Goal: Transaction & Acquisition: Book appointment/travel/reservation

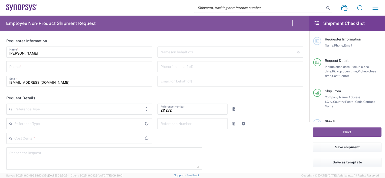
type input "KR02, SDG, OS, Eng 211272"
type input "Delivered at Place"
type input "Gyeonggi-do"
type input "South Korea"
type input "Department"
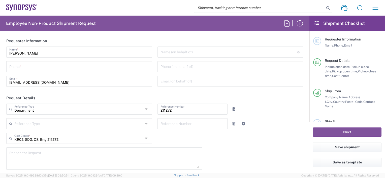
type input "South Korea"
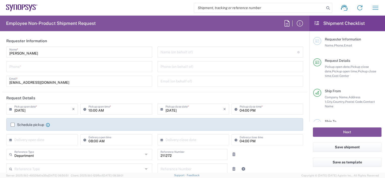
click at [182, 54] on input "text" at bounding box center [228, 51] width 137 height 9
type input "Seoul KR02"
click at [67, 67] on input "tel" at bounding box center [79, 66] width 140 height 9
type input "+821022641546"
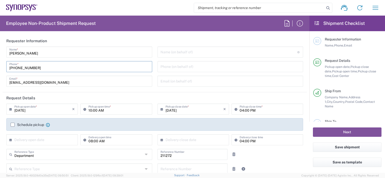
type input "Synopsys Taipei TW01"
type input "Rm3108 31F 333 Section 1 Keelung Rd"
type input "Taipei"
type input "110"
type input "+886237255841"
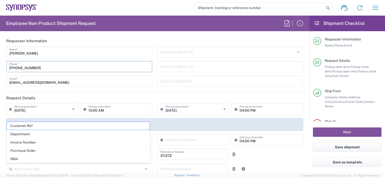
click at [68, 58] on div "HyoJin Lee Name * +821022641546 Phone * hyojinl@synopsys.com Email *" at bounding box center [79, 69] width 151 height 44
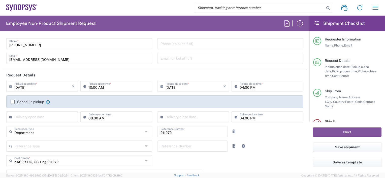
scroll to position [50, 0]
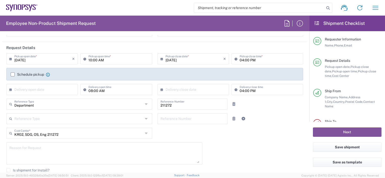
click at [13, 74] on label "Schedule pickup" at bounding box center [27, 74] width 33 height 4
click at [13, 74] on input "Schedule pickup" at bounding box center [13, 74] width 0 height 0
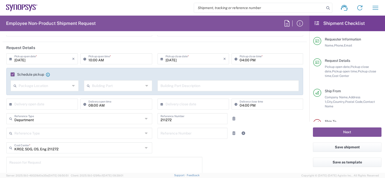
click at [113, 61] on input "10:00 AM" at bounding box center [118, 58] width 60 height 9
click at [106, 61] on input "10:00 AM" at bounding box center [118, 58] width 60 height 9
click at [90, 59] on input "10:00 AM" at bounding box center [118, 58] width 60 height 9
type input "03:00 PM"
click at [243, 49] on header "Request Details" at bounding box center [155, 47] width 304 height 11
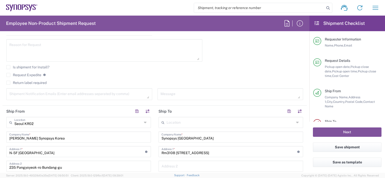
scroll to position [176, 0]
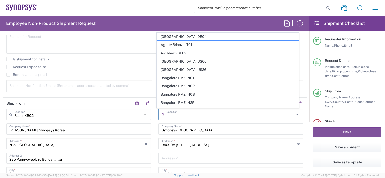
click at [177, 116] on input "text" at bounding box center [230, 114] width 128 height 9
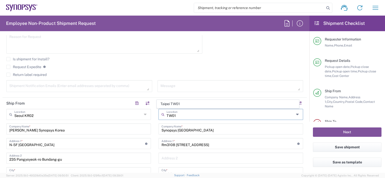
type input "Taipei TW01"
type input "Taiwan"
click at [183, 115] on input "Taipei TW01" at bounding box center [230, 114] width 128 height 9
click at [194, 115] on input "Taipei TW01" at bounding box center [230, 114] width 128 height 9
type input "Taipei TW01"
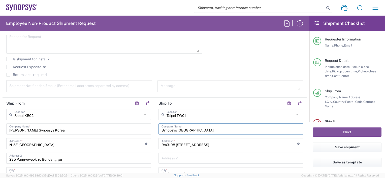
drag, startPoint x: 244, startPoint y: 125, endPoint x: 147, endPoint y: 126, distance: 97.4
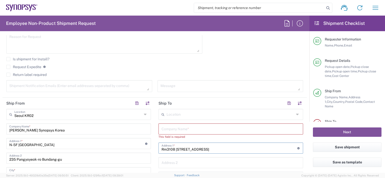
drag, startPoint x: 233, startPoint y: 147, endPoint x: 54, endPoint y: 142, distance: 178.8
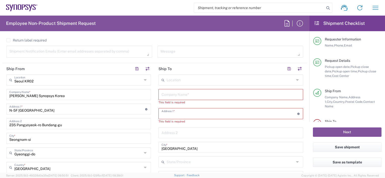
scroll to position [252, 0]
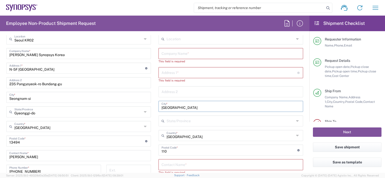
drag, startPoint x: 179, startPoint y: 107, endPoint x: 137, endPoint y: 108, distance: 42.3
click at [134, 108] on div "Ship From Seoul KR02 Location Seoul KR02 Aachen DE04 Agrate Brianza IT01 Aschhe…" at bounding box center [155, 143] width 304 height 243
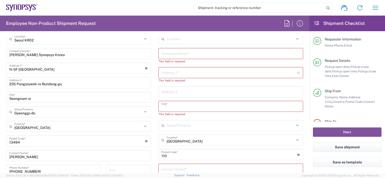
drag, startPoint x: 170, startPoint y: 156, endPoint x: 133, endPoint y: 152, distance: 37.2
click at [125, 155] on div "Ship From Seoul KR02 Location Seoul KR02 Aachen DE04 Agrate Brianza IT01 Aschhe…" at bounding box center [155, 145] width 304 height 247
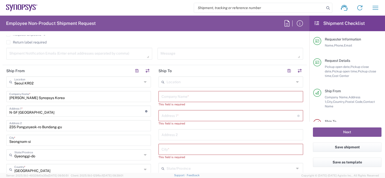
scroll to position [176, 0]
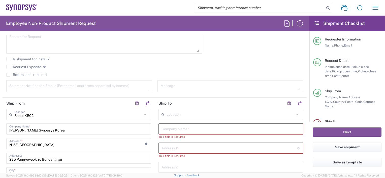
click at [179, 114] on input "text" at bounding box center [230, 114] width 128 height 9
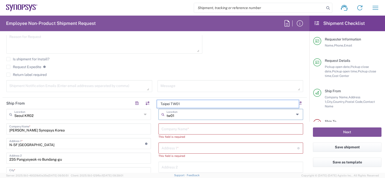
type input "Taipei TW01"
type input "Synopsys Taipei TW01"
type input "Rm3108 31F 333 Section 1 Keelung Rd"
type input "Taipei"
type input "110"
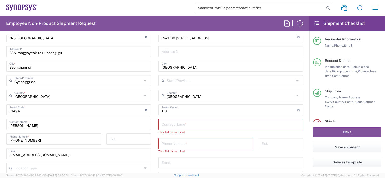
scroll to position [302, 0]
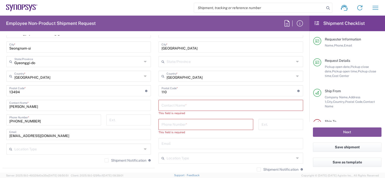
type input "Taipei TW01"
click at [169, 109] on input "text" at bounding box center [230, 105] width 138 height 9
click at [190, 105] on input "text" at bounding box center [230, 105] width 138 height 9
paste input "Wan-Shan Liao"
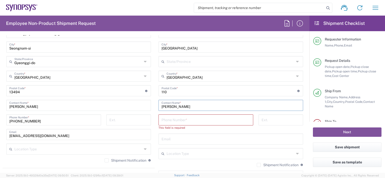
type input "Wan-Shan Liao"
click at [180, 136] on input "text" at bounding box center [230, 138] width 138 height 9
click at [165, 122] on input "tel" at bounding box center [205, 119] width 89 height 9
paste input "+886.237255841"
click at [162, 121] on input "+886.237255841" at bounding box center [205, 119] width 89 height 9
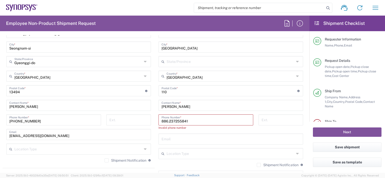
click at [167, 121] on input "886.237255841" at bounding box center [205, 119] width 89 height 9
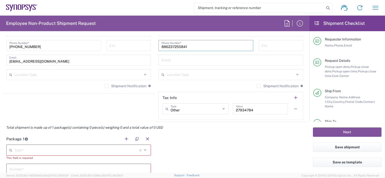
scroll to position [378, 0]
type input "886237255841"
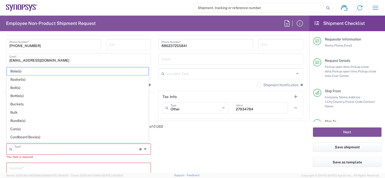
click at [65, 149] on input "text" at bounding box center [76, 148] width 125 height 9
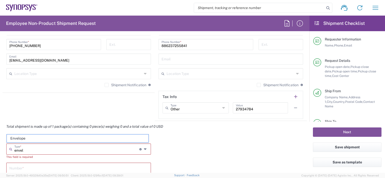
click at [65, 149] on input "envel" at bounding box center [76, 148] width 125 height 9
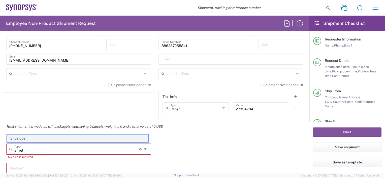
click at [73, 137] on span "Envelope" at bounding box center [77, 139] width 141 height 8
type input "Envelope"
type input "1"
type input "9.5"
type input "12.5"
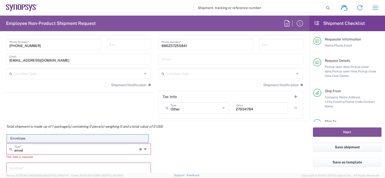
type input "0.25"
type input "1"
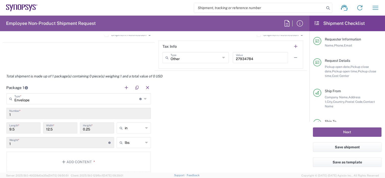
scroll to position [478, 0]
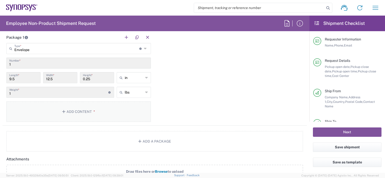
click at [89, 117] on button "Add Content *" at bounding box center [78, 111] width 144 height 21
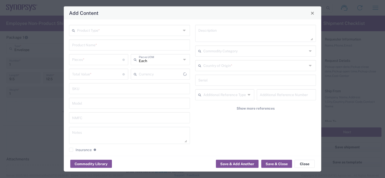
type input "US Dollar"
click at [134, 27] on input "text" at bounding box center [129, 30] width 104 height 9
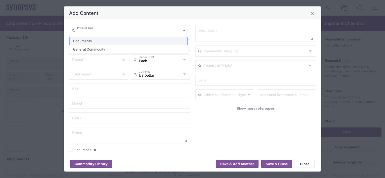
click at [113, 43] on span "Documents" at bounding box center [128, 41] width 118 height 8
type input "Documents"
type input "1"
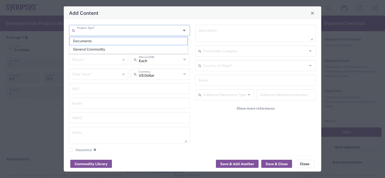
type textarea "Documents"
type input "South Korea"
type input "0000.00.0000"
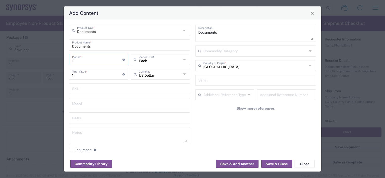
click at [107, 62] on input "1" at bounding box center [97, 59] width 50 height 9
type input "10"
click at [98, 137] on textarea at bounding box center [129, 136] width 115 height 14
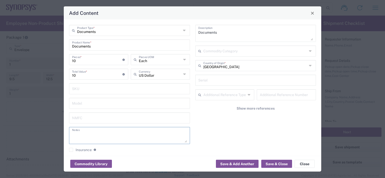
paste textarea ""PLS-70034048-011 ""
type textarea ""PLS-70034048-011 ""
click at [275, 165] on button "Save & Close" at bounding box center [276, 164] width 31 height 8
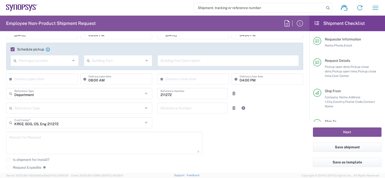
scroll to position [101, 0]
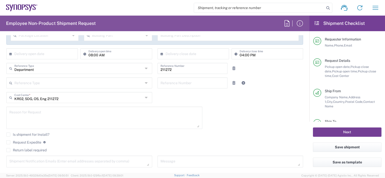
click at [342, 133] on button "Next" at bounding box center [347, 132] width 68 height 9
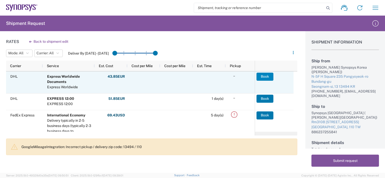
click at [266, 80] on button "Book" at bounding box center [264, 77] width 17 height 8
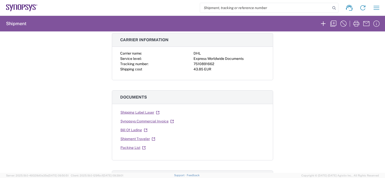
scroll to position [76, 0]
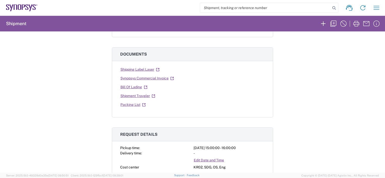
click at [145, 67] on link "Shipping Label Laser" at bounding box center [140, 69] width 40 height 9
